Goal: Navigation & Orientation: Find specific page/section

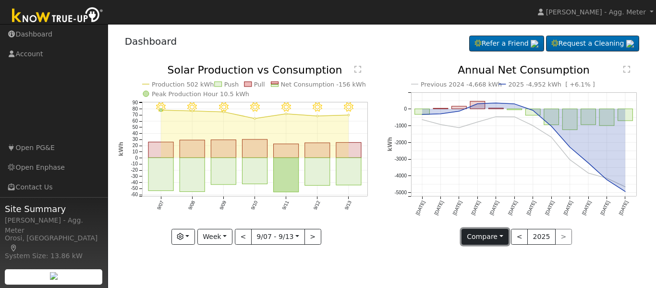
click at [503, 235] on button "Compare" at bounding box center [486, 237] width 48 height 16
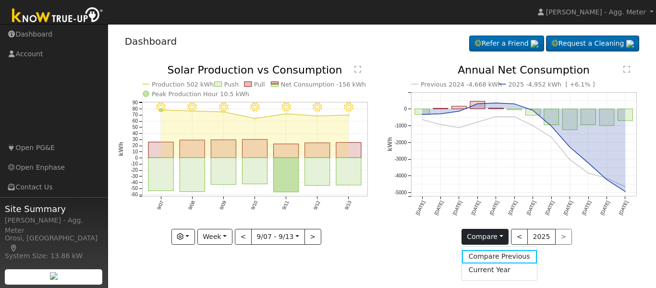
click at [401, 263] on div "User Profile First name Last name Email Email Notifications No Emails No Emails…" at bounding box center [382, 156] width 548 height 264
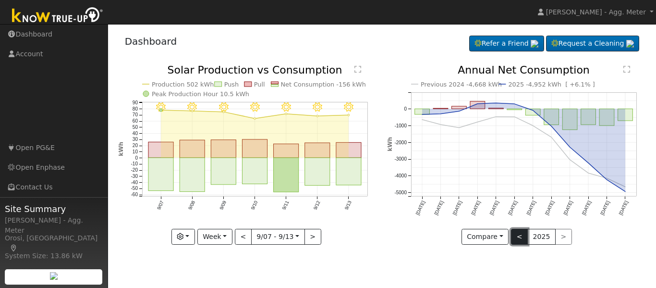
click at [517, 236] on button "<" at bounding box center [519, 237] width 17 height 16
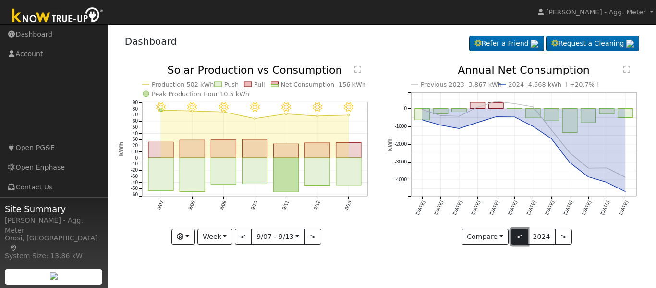
click at [517, 237] on button "<" at bounding box center [519, 237] width 17 height 16
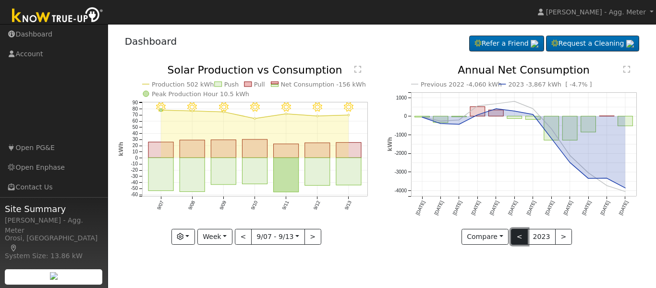
click at [517, 237] on button "<" at bounding box center [519, 237] width 17 height 16
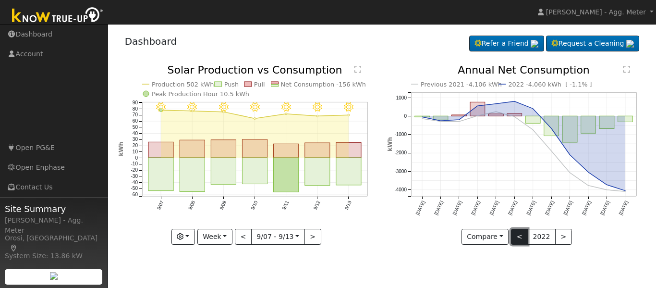
click at [517, 237] on button "<" at bounding box center [519, 237] width 17 height 16
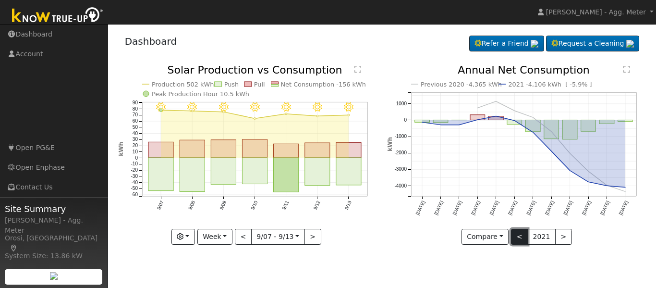
click at [517, 237] on button "<" at bounding box center [519, 237] width 17 height 16
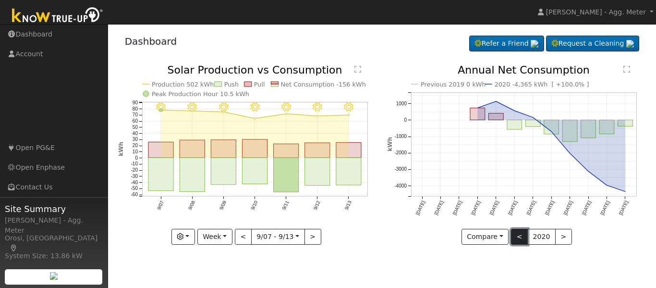
click at [517, 237] on button "<" at bounding box center [519, 237] width 17 height 16
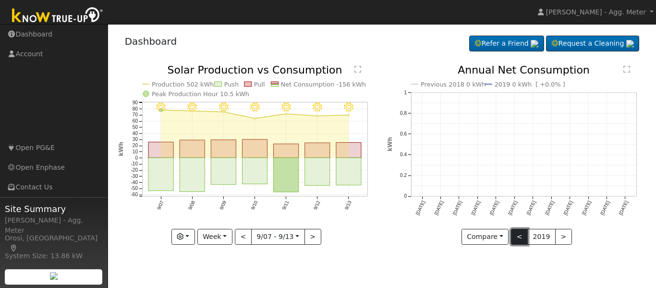
click at [517, 237] on button "<" at bounding box center [519, 237] width 17 height 16
click at [558, 235] on button ">" at bounding box center [563, 237] width 17 height 16
click at [563, 237] on button ">" at bounding box center [563, 237] width 17 height 16
